Goal: Information Seeking & Learning: Understand process/instructions

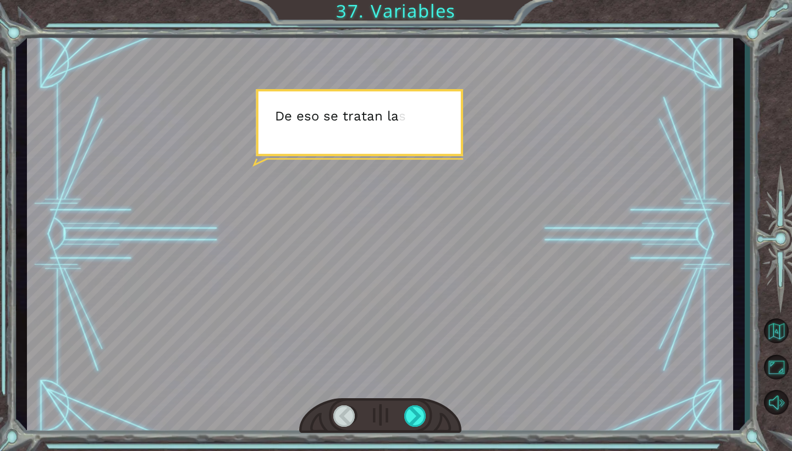
click at [407, 423] on div at bounding box center [415, 415] width 23 height 21
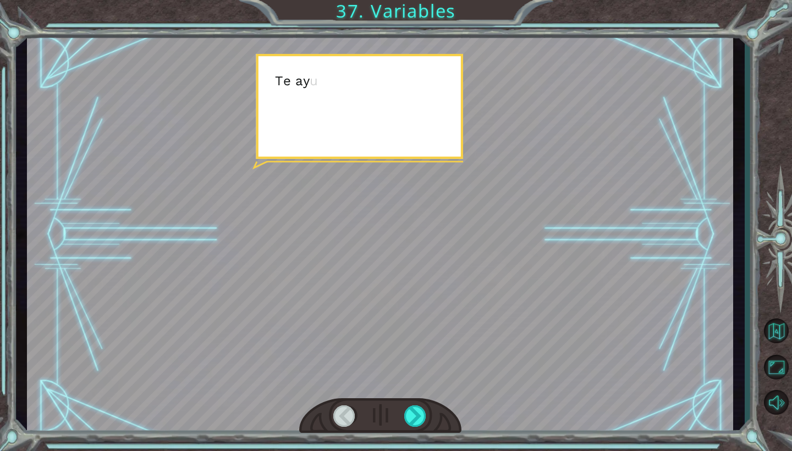
click at [407, 423] on div at bounding box center [415, 415] width 23 height 21
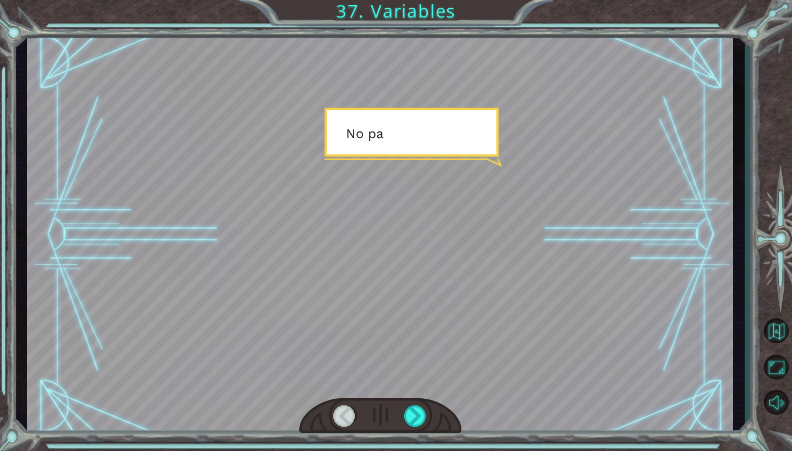
click at [407, 423] on div at bounding box center [415, 415] width 23 height 21
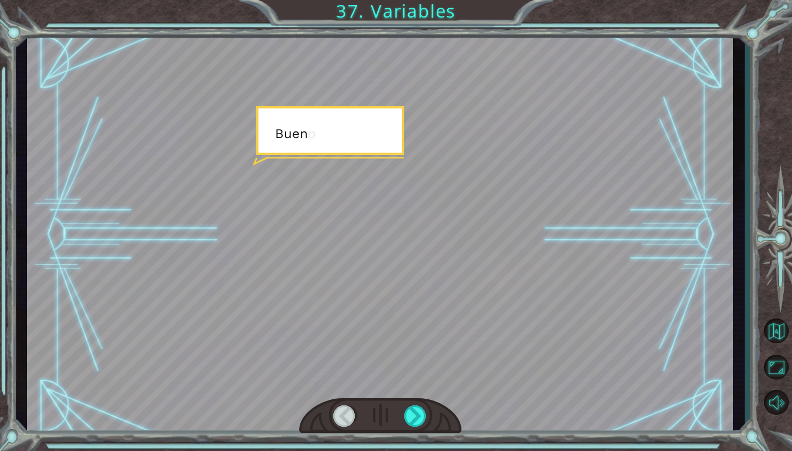
click at [407, 423] on div at bounding box center [415, 415] width 23 height 21
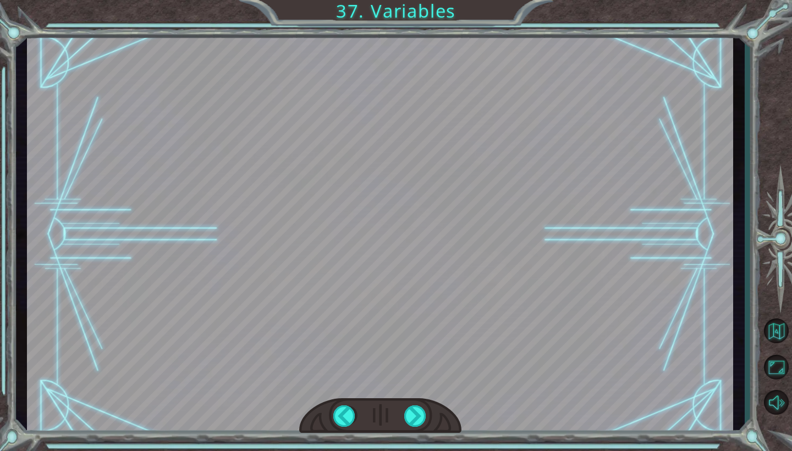
click at [407, 0] on div "( Ñ a m , ñ a m ) M m m m m m . . . ¿ F e l i z ? M m m - a j á . B i e n . M i…" at bounding box center [396, 0] width 792 height 0
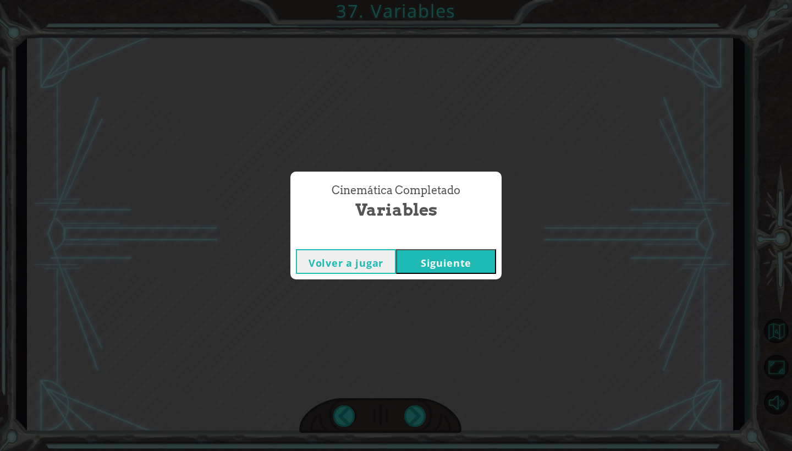
click at [407, 423] on div "Cinemática Completado Variables Volver a jugar [GEOGRAPHIC_DATA]" at bounding box center [396, 225] width 792 height 451
click at [452, 267] on button "Siguiente" at bounding box center [446, 261] width 100 height 25
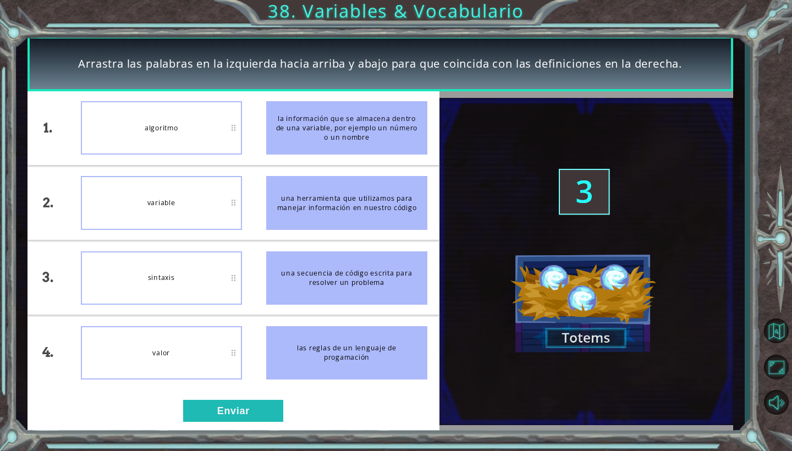
drag, startPoint x: 338, startPoint y: 217, endPoint x: 335, endPoint y: 193, distance: 23.8
click at [335, 193] on div "una herramienta que utilizamos para manejar información en nuestro código" at bounding box center [346, 202] width 161 height 53
click at [228, 412] on button "Enviar" at bounding box center [233, 411] width 100 height 22
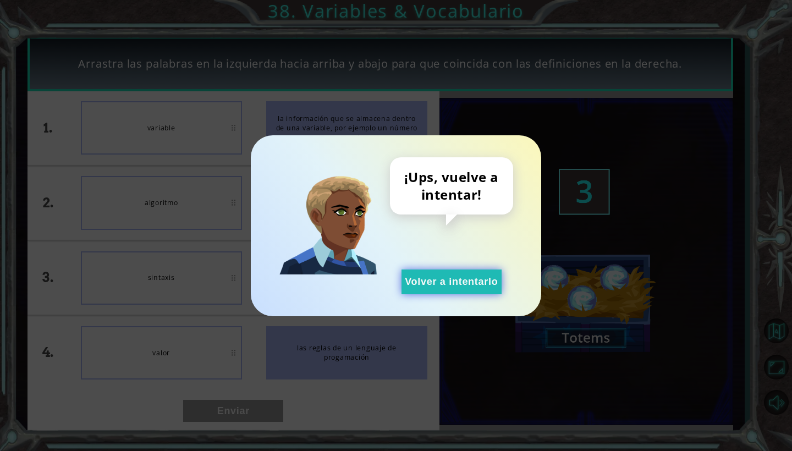
click at [452, 277] on button "Volver a intentarlo" at bounding box center [451, 281] width 100 height 25
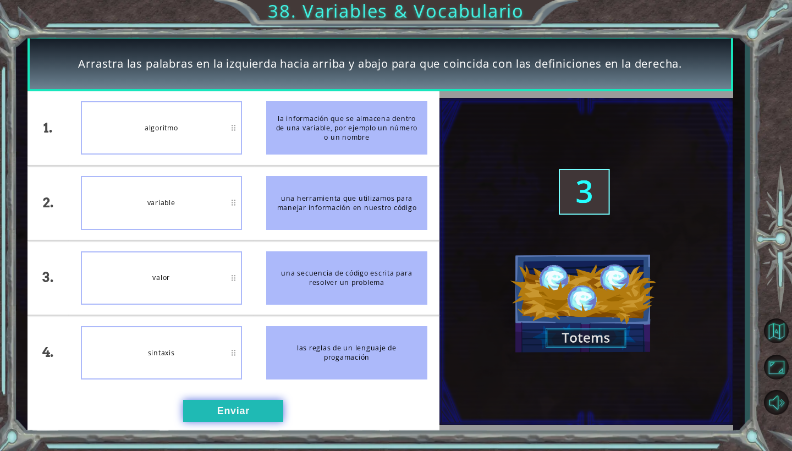
click at [227, 411] on button "Enviar" at bounding box center [233, 411] width 100 height 22
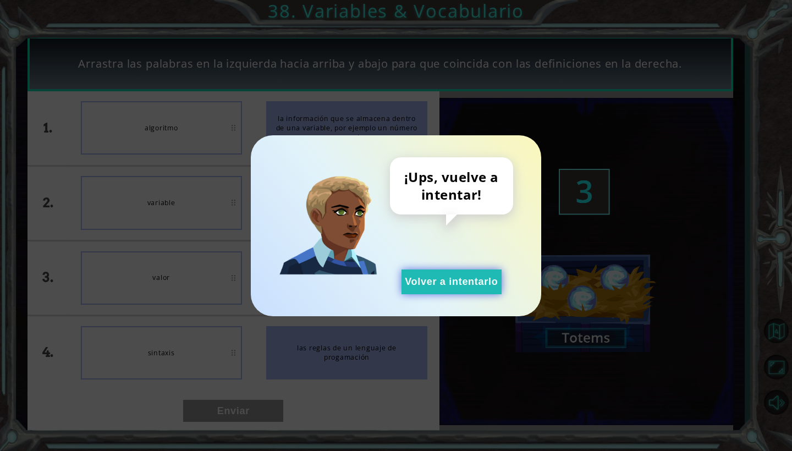
click at [413, 289] on button "Volver a intentarlo" at bounding box center [451, 281] width 100 height 25
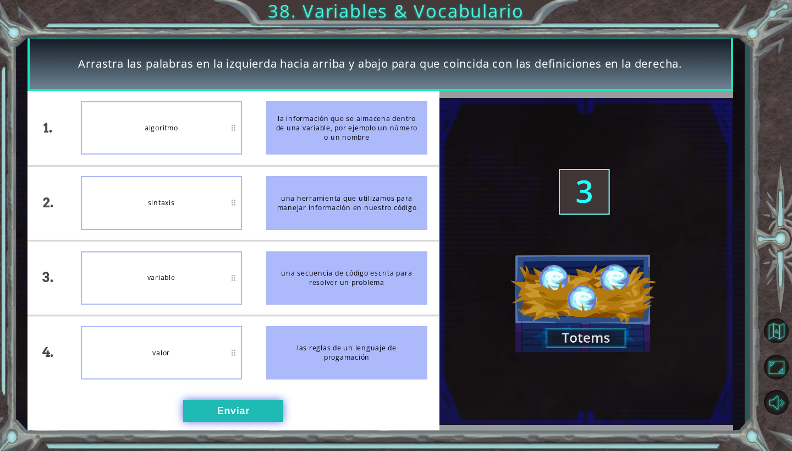
click at [242, 405] on button "Enviar" at bounding box center [233, 411] width 100 height 22
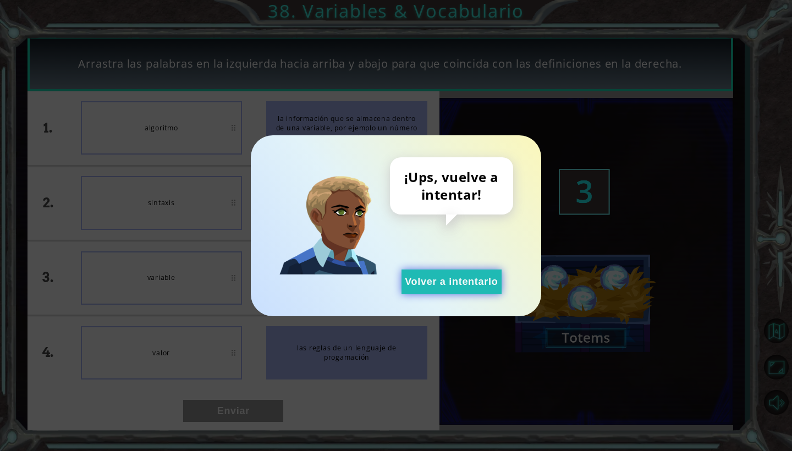
click at [435, 285] on button "Volver a intentarlo" at bounding box center [451, 281] width 100 height 25
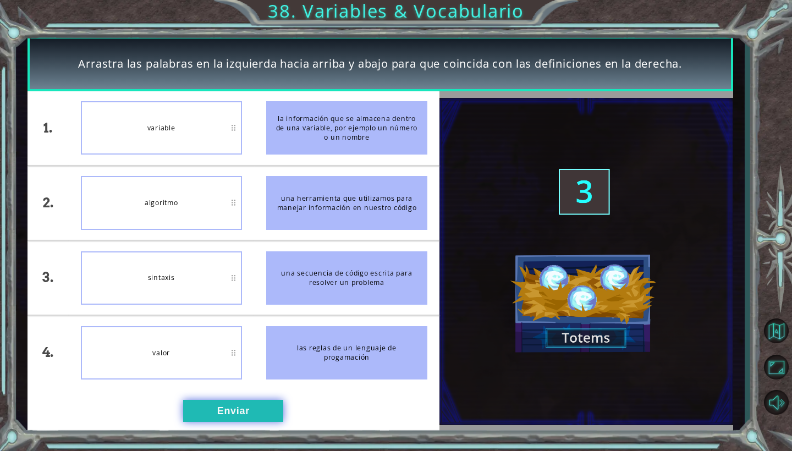
click at [251, 406] on button "Enviar" at bounding box center [233, 411] width 100 height 22
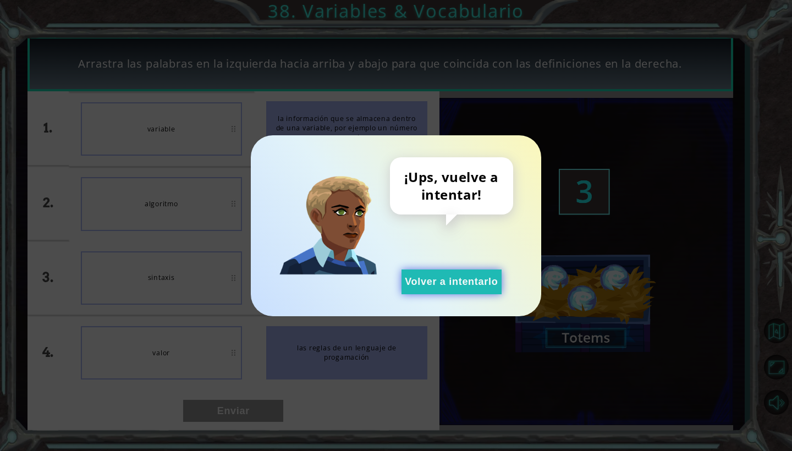
click at [423, 281] on button "Volver a intentarlo" at bounding box center [451, 281] width 100 height 25
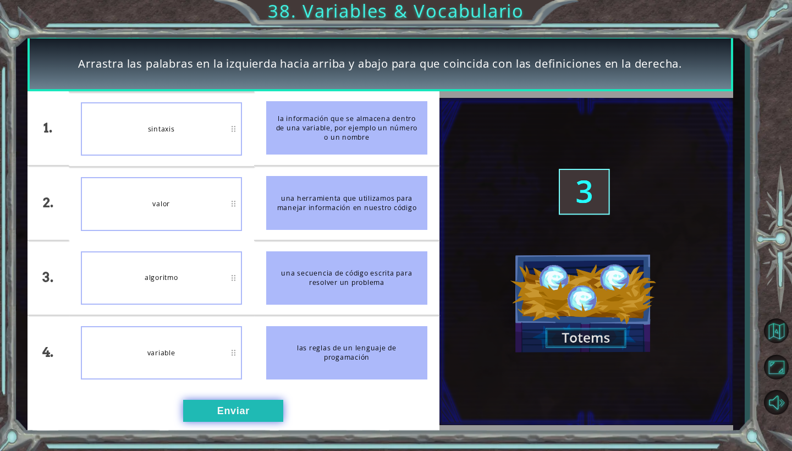
click at [237, 411] on button "Enviar" at bounding box center [233, 411] width 100 height 22
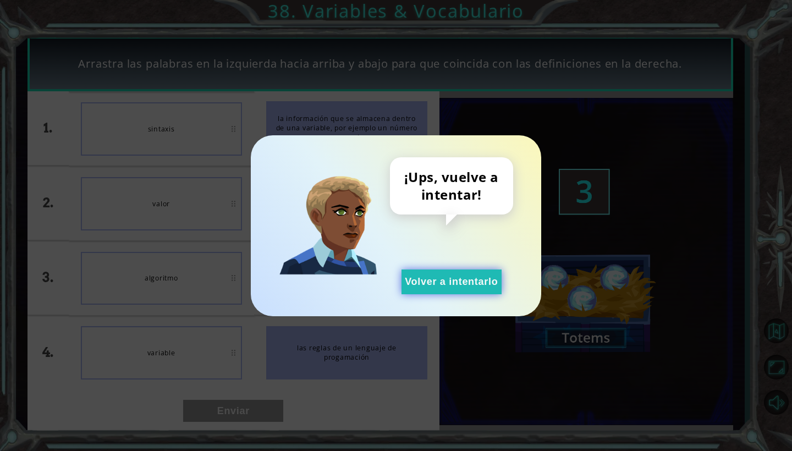
click at [421, 285] on button "Volver a intentarlo" at bounding box center [451, 281] width 100 height 25
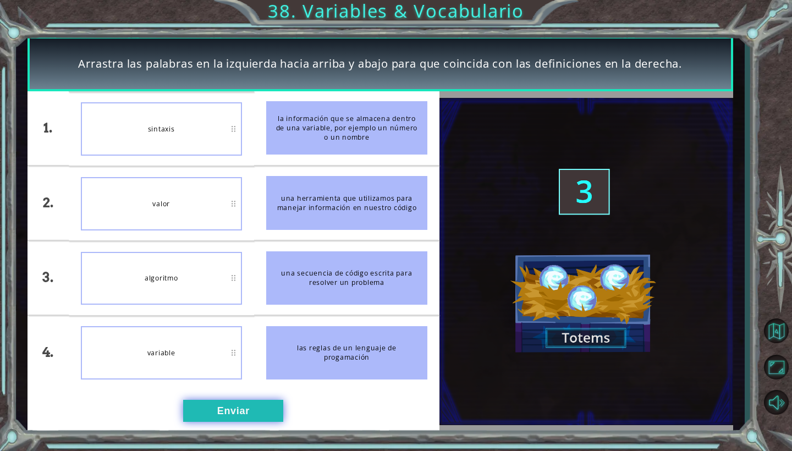
click at [223, 415] on button "Enviar" at bounding box center [233, 411] width 100 height 22
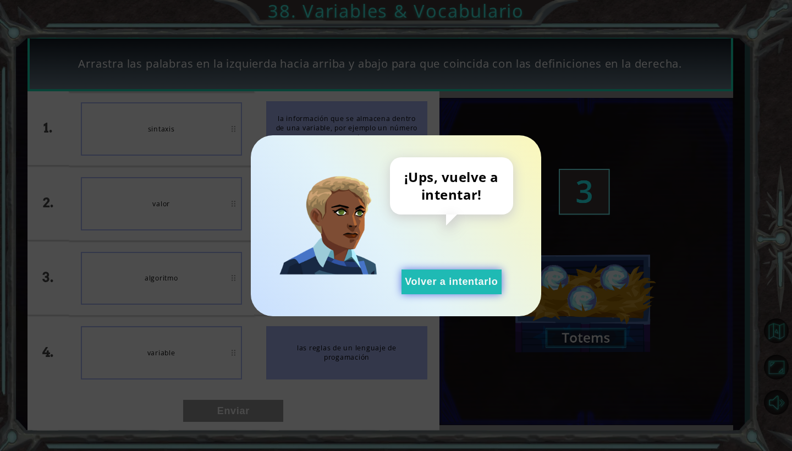
click at [462, 283] on button "Volver a intentarlo" at bounding box center [451, 281] width 100 height 25
